Goal: Information Seeking & Learning: Learn about a topic

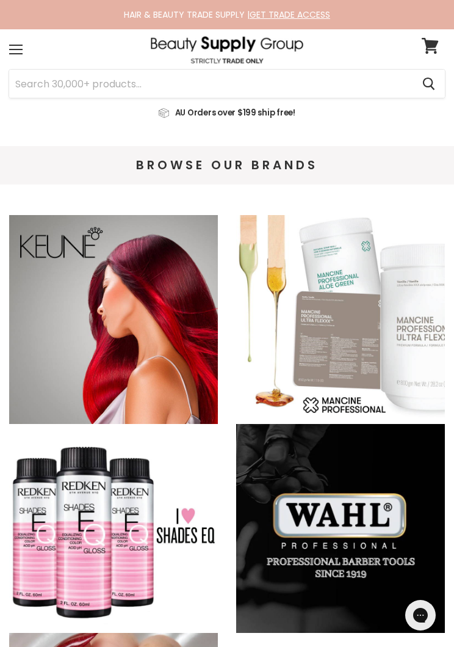
click at [11, 51] on div "Menu" at bounding box center [16, 49] width 26 height 28
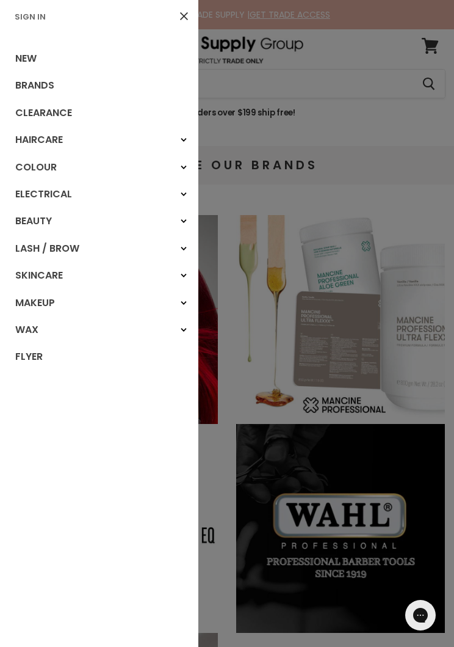
click at [49, 85] on link "Brands" at bounding box center [99, 85] width 198 height 27
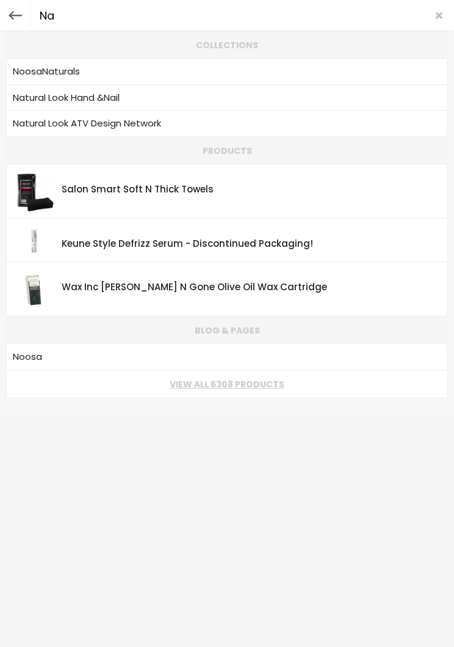
type input "Nak"
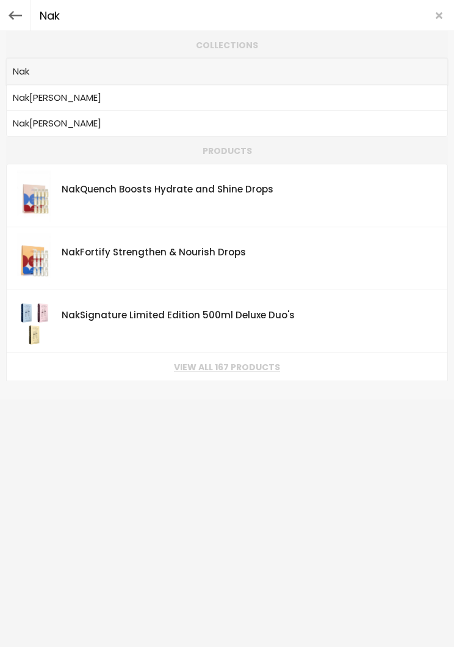
click at [27, 72] on b "Nak" at bounding box center [21, 71] width 16 height 13
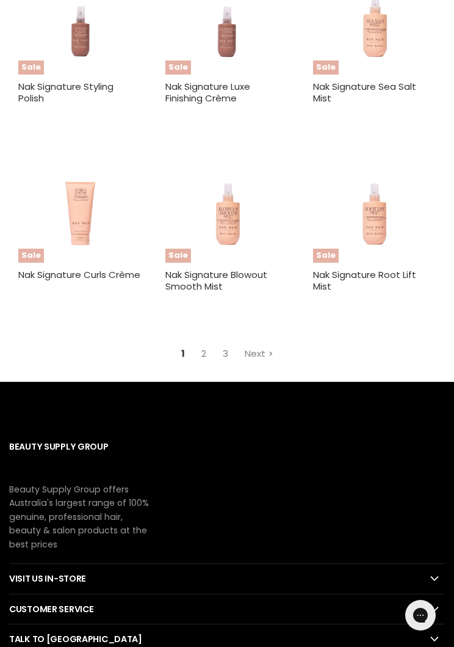
scroll to position [3268, 0]
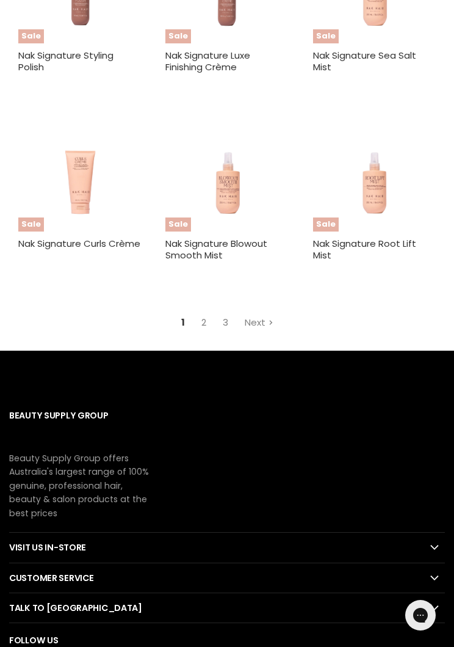
click at [266, 311] on link "Next" at bounding box center [259, 321] width 42 height 21
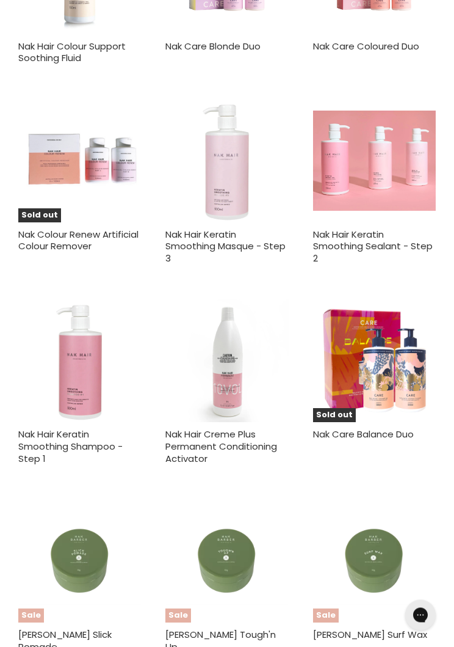
scroll to position [2313, 0]
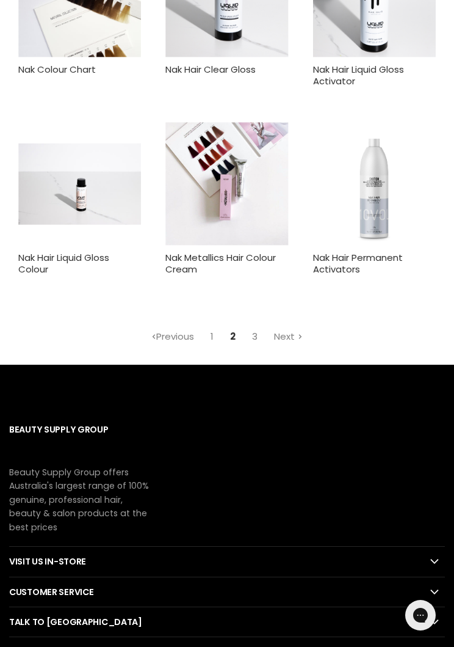
click at [288, 325] on link "Next" at bounding box center [288, 335] width 42 height 21
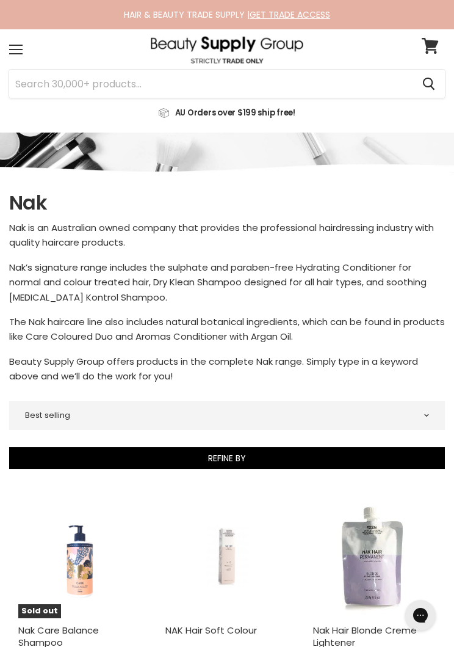
click at [27, 59] on div "Menu" at bounding box center [16, 49] width 26 height 28
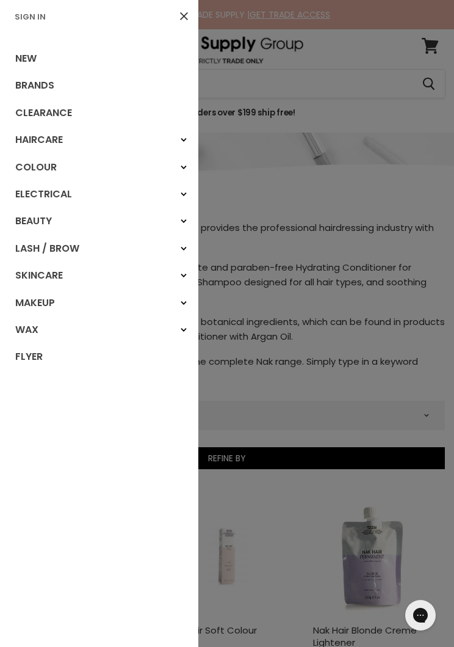
click at [341, 401] on div at bounding box center [227, 323] width 454 height 647
